Goal: Register for event/course

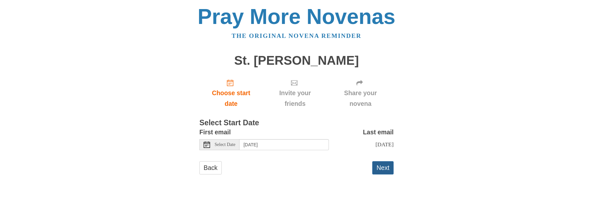
click at [384, 169] on button "Next" at bounding box center [382, 167] width 21 height 13
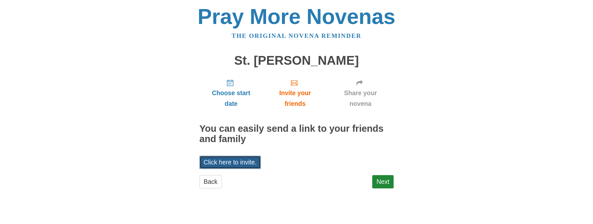
click at [237, 162] on link "Click here to invite." at bounding box center [229, 162] width 61 height 13
click at [333, 180] on div "Back Next" at bounding box center [296, 184] width 194 height 19
click at [382, 182] on link "Next" at bounding box center [382, 181] width 21 height 13
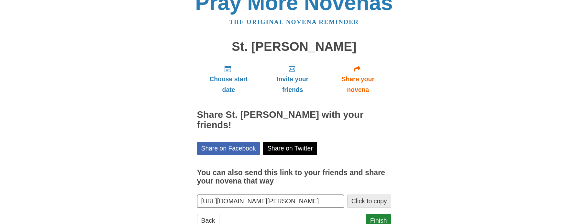
scroll to position [26, 0]
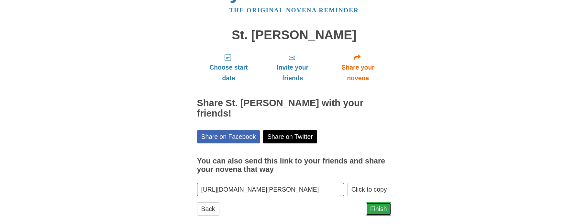
click at [377, 202] on link "Finish" at bounding box center [378, 208] width 25 height 13
